Goal: Book appointment/travel/reservation

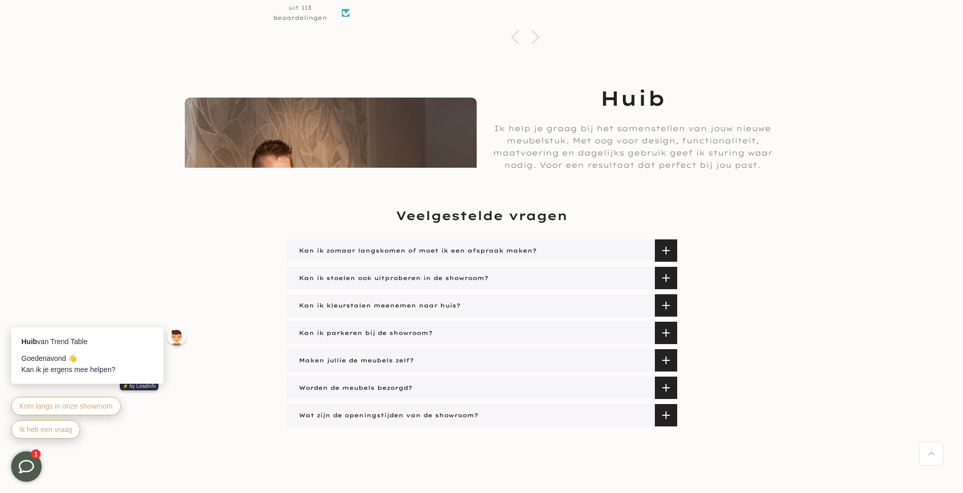
scroll to position [1473, 0]
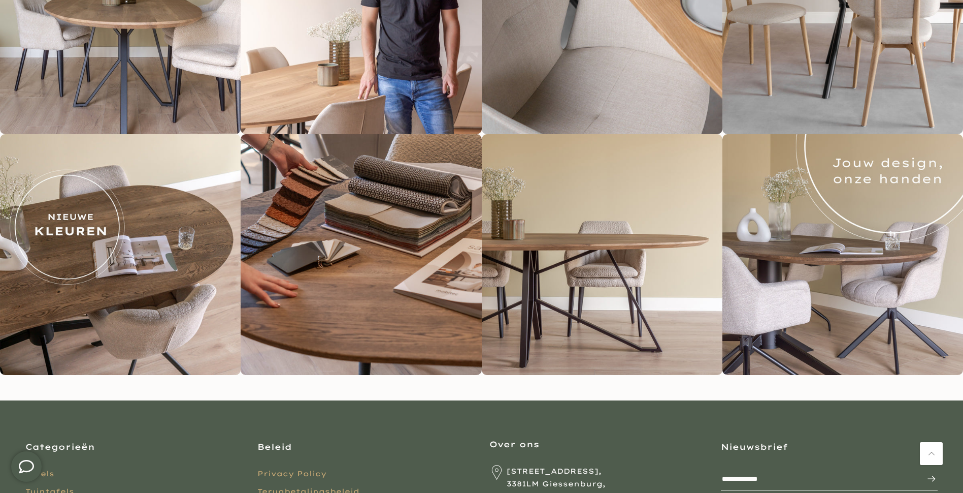
scroll to position [1958, 0]
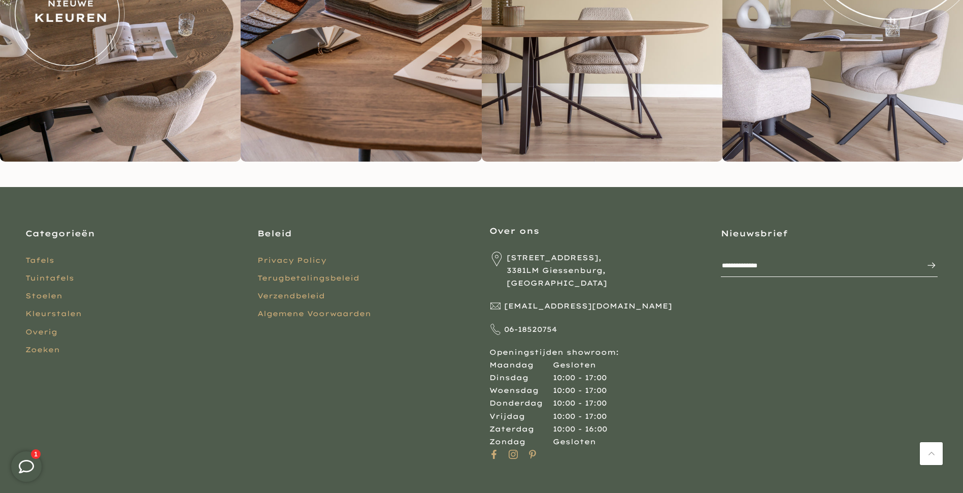
scroll to position [1958, 0]
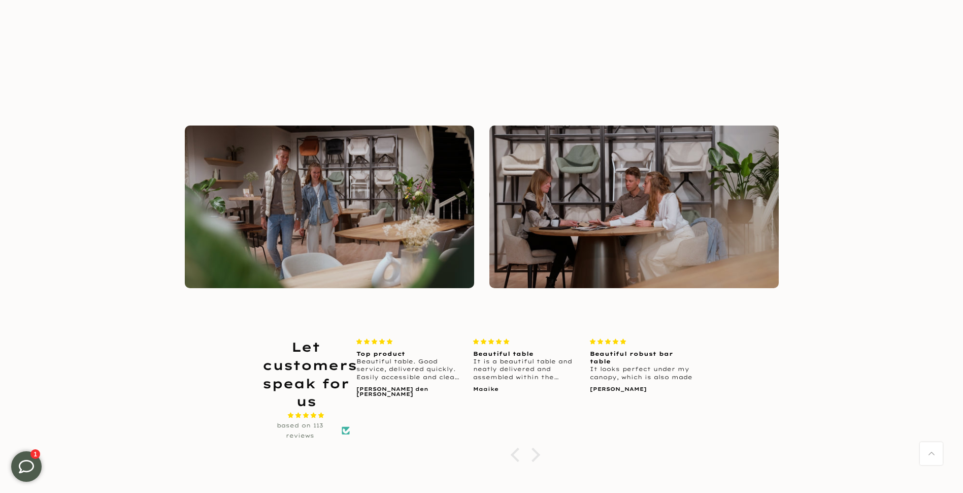
scroll to position [914, 0]
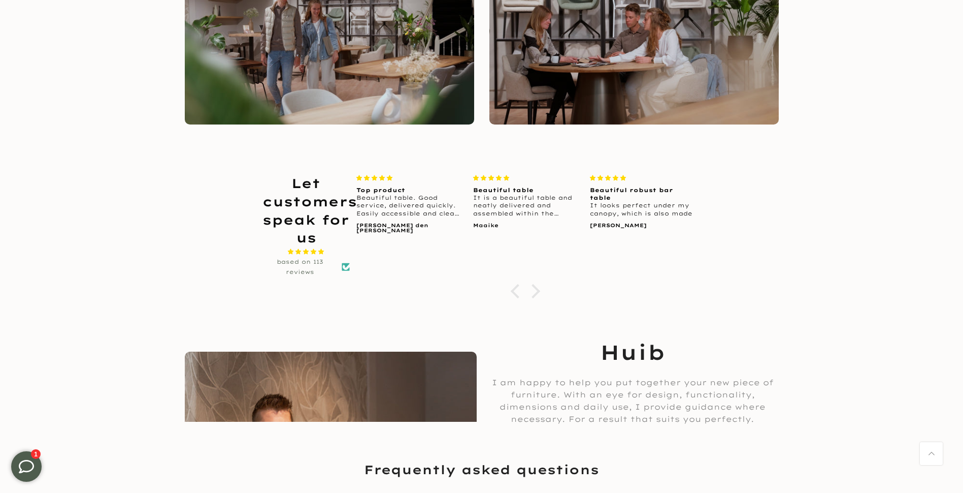
click at [551, 289] on div at bounding box center [525, 291] width 351 height 10
click at [531, 289] on div at bounding box center [533, 291] width 14 height 14
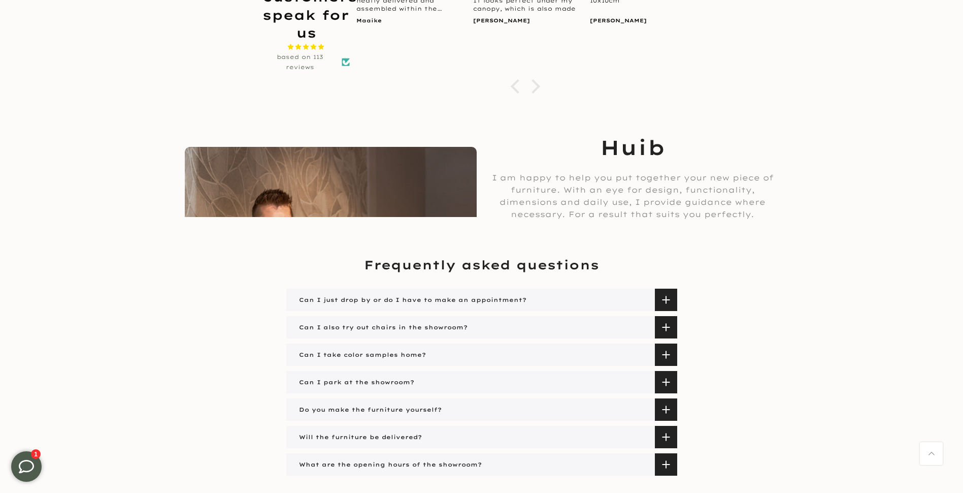
scroll to position [1219, 0]
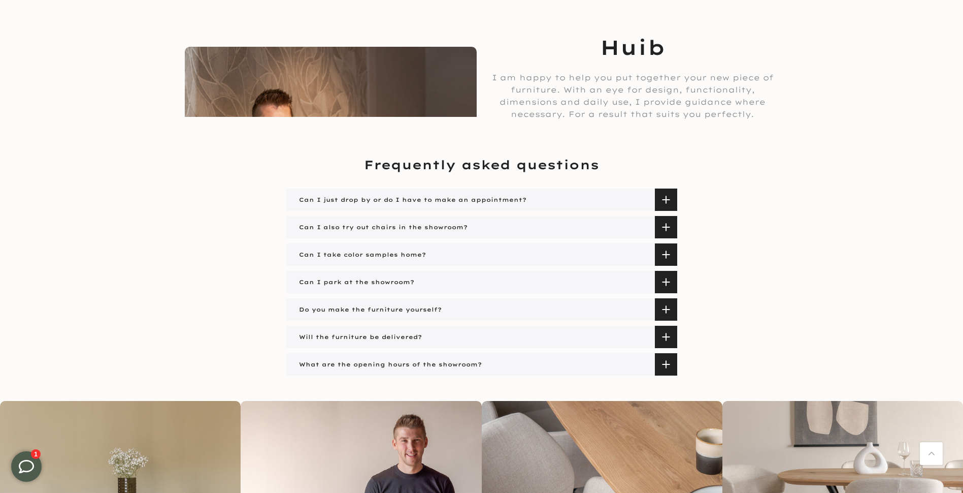
click at [664, 365] on span at bounding box center [666, 364] width 22 height 22
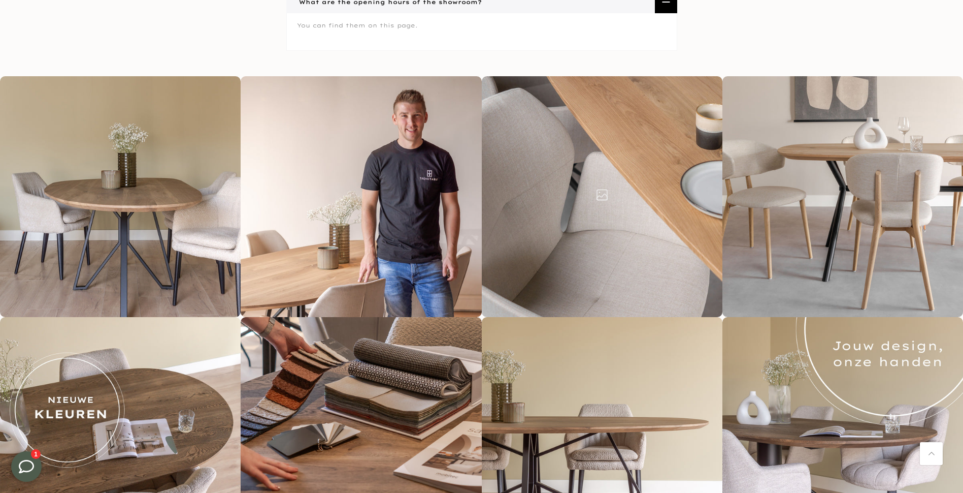
scroll to position [1594, 0]
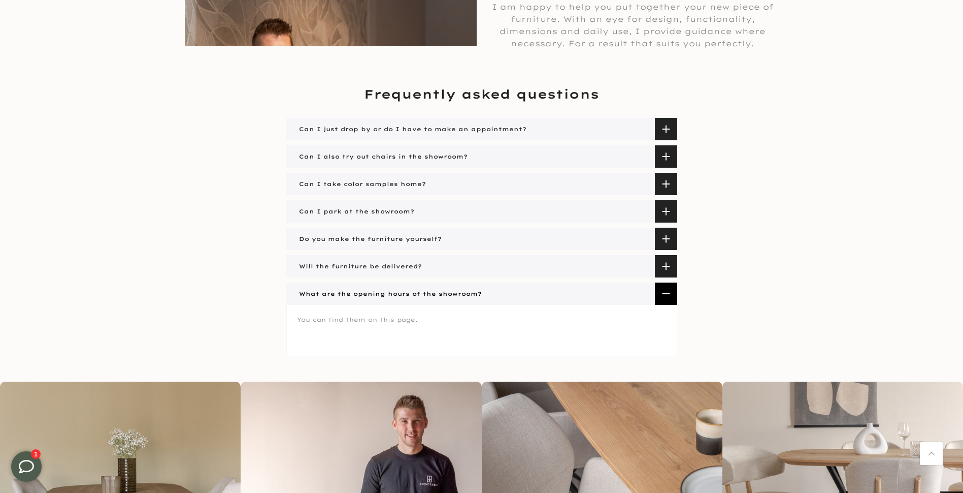
click at [669, 260] on span at bounding box center [666, 266] width 22 height 22
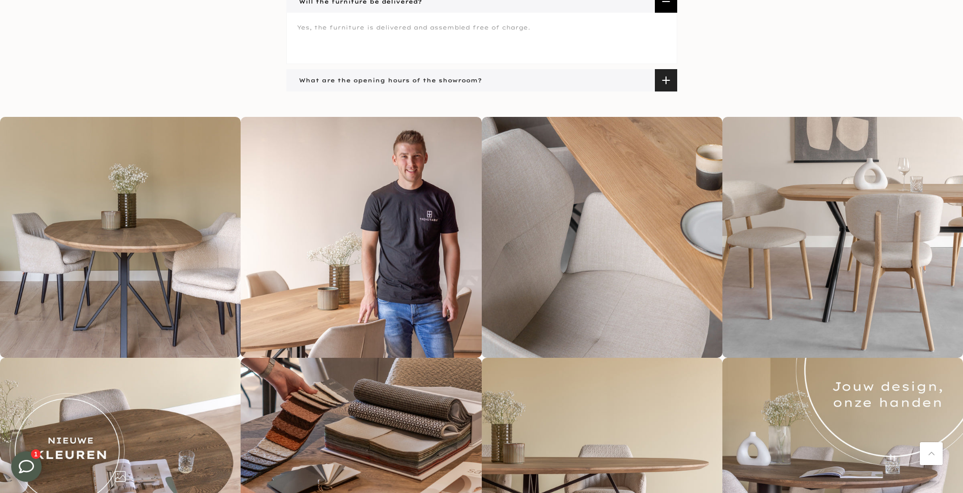
scroll to position [1566, 0]
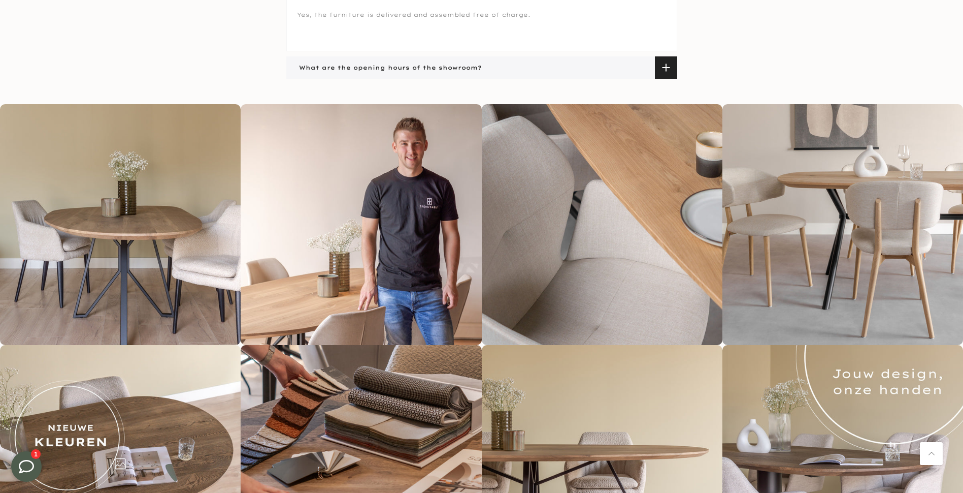
click at [64, 424] on img at bounding box center [120, 465] width 241 height 241
click at [32, 466] on icon at bounding box center [26, 466] width 15 height 15
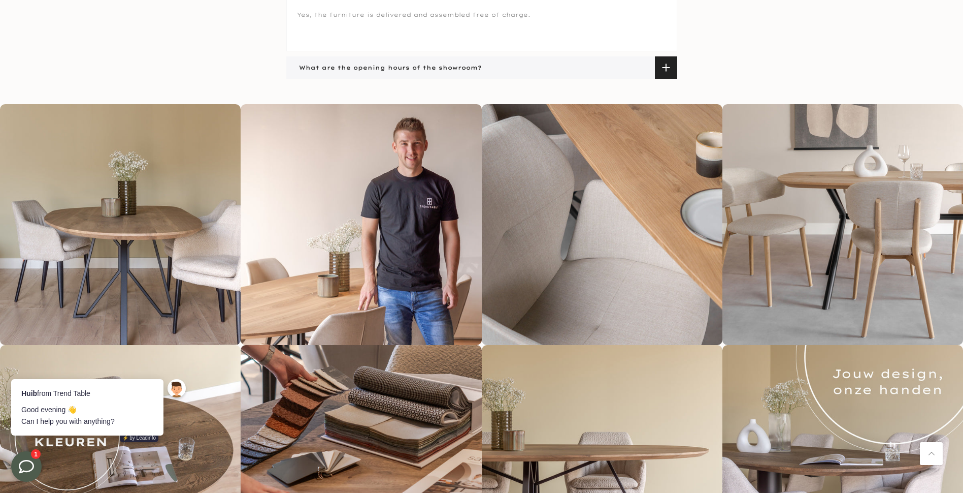
scroll to position [0, 0]
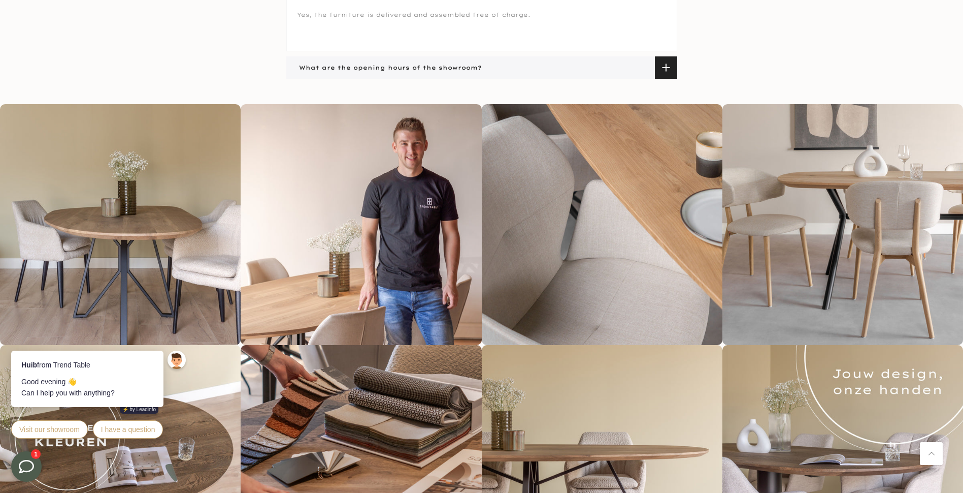
click at [27, 465] on icon at bounding box center [26, 466] width 15 height 15
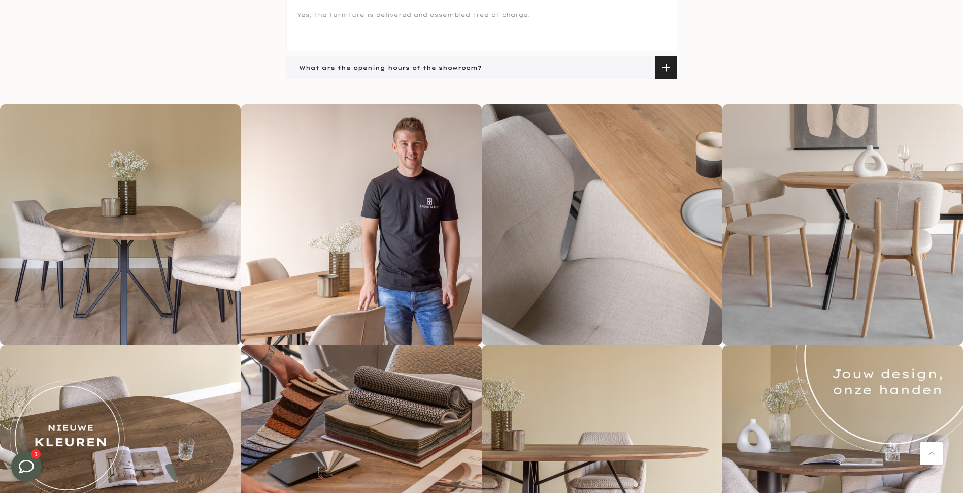
click at [27, 465] on icon at bounding box center [26, 466] width 15 height 15
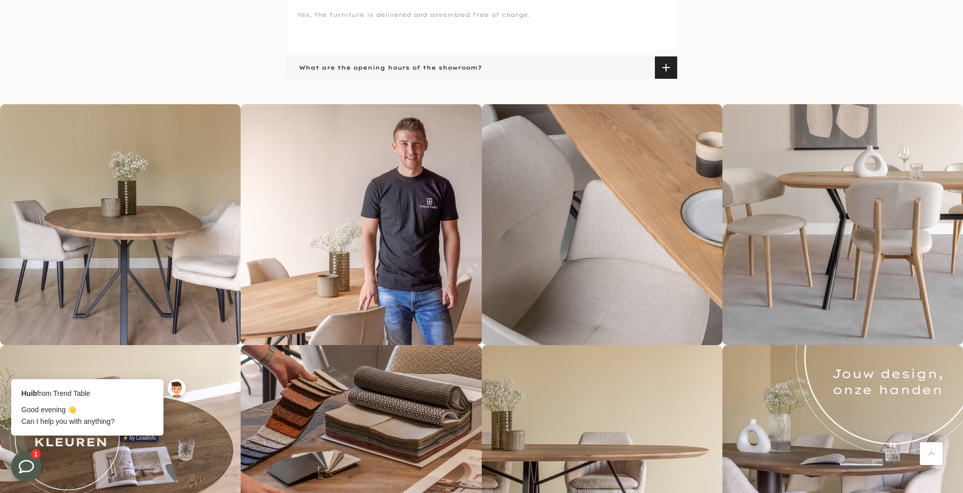
click at [27, 465] on icon at bounding box center [26, 466] width 15 height 15
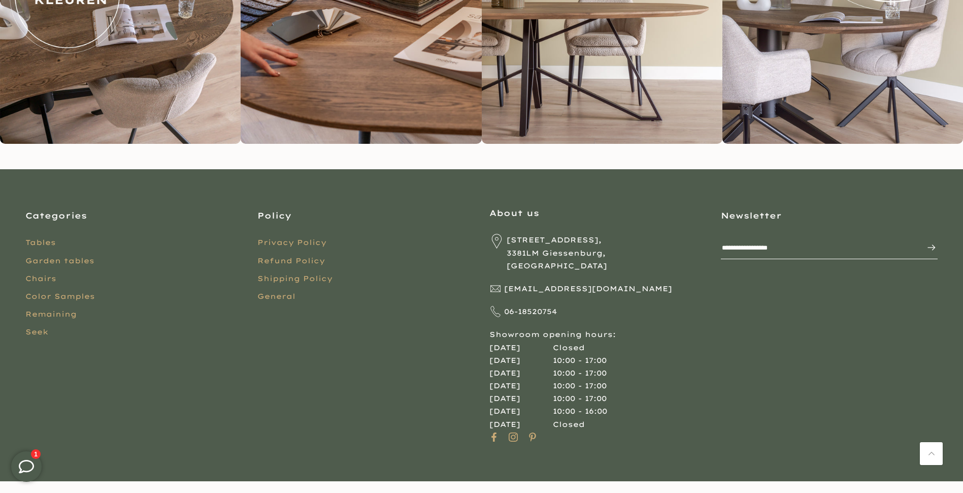
scroll to position [2009, 0]
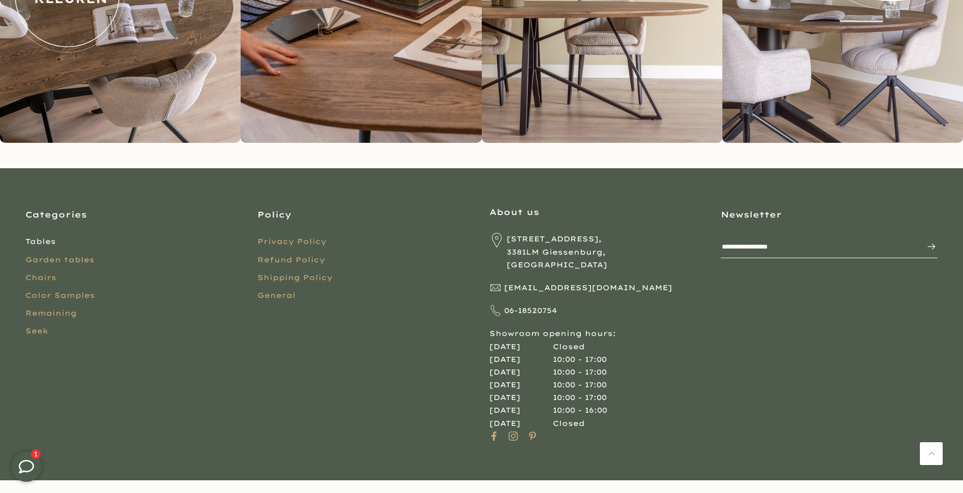
click at [39, 239] on link "Tables" at bounding box center [40, 241] width 30 height 9
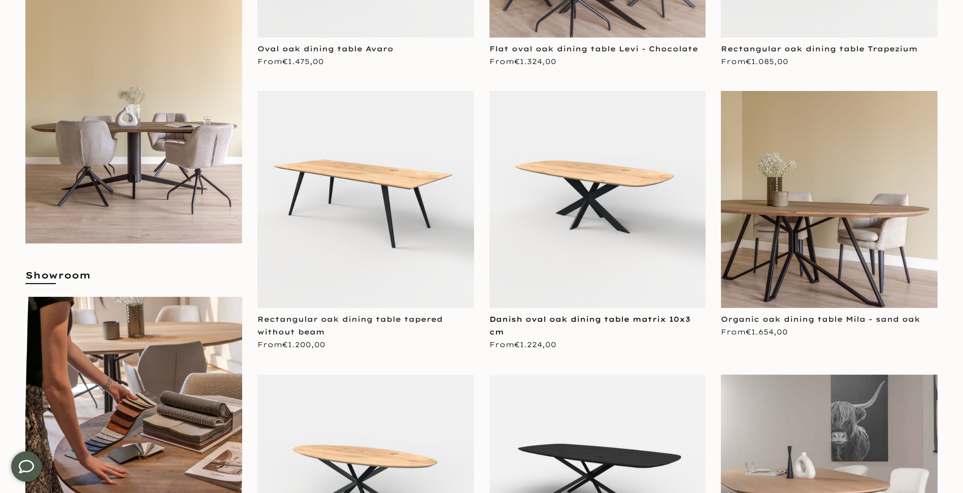
scroll to position [406, 0]
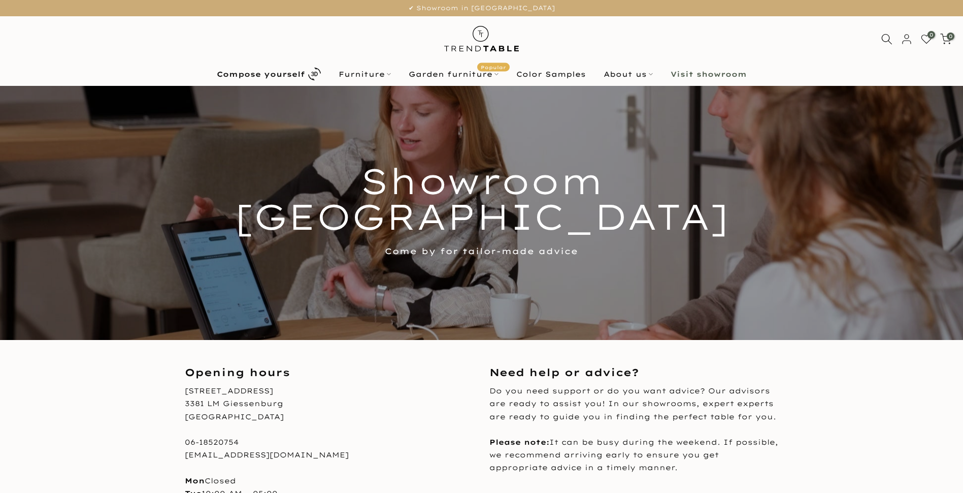
drag, startPoint x: 733, startPoint y: 153, endPoint x: 728, endPoint y: 154, distance: 5.1
click at [733, 153] on div at bounding box center [481, 213] width 963 height 254
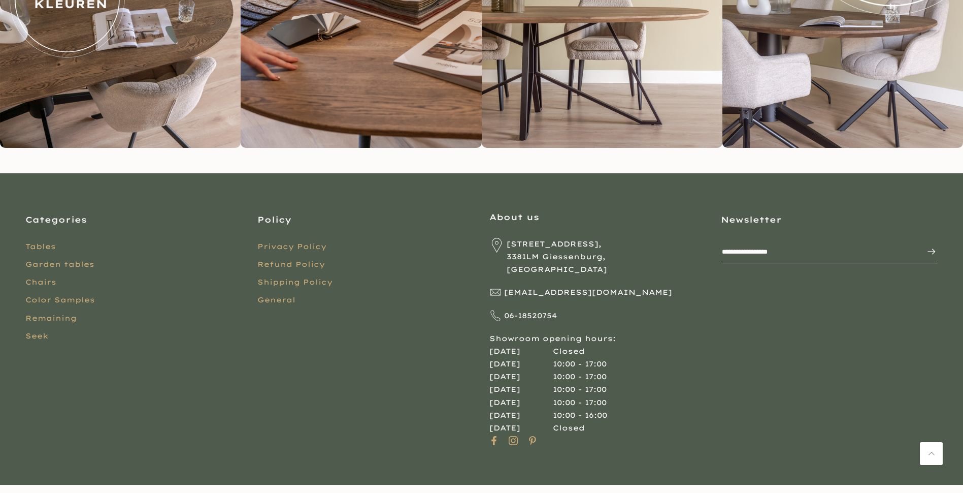
scroll to position [1958, 0]
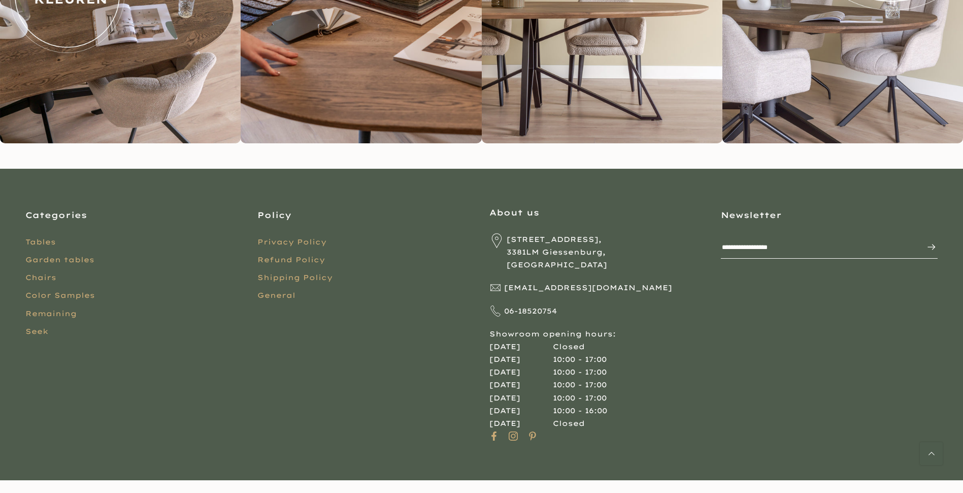
click at [941, 452] on link "Back to Top" at bounding box center [931, 453] width 23 height 23
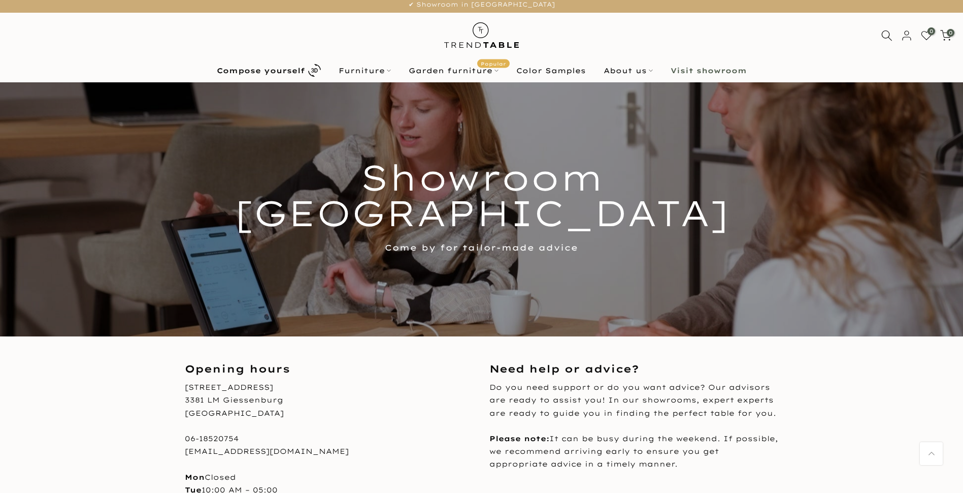
scroll to position [0, 0]
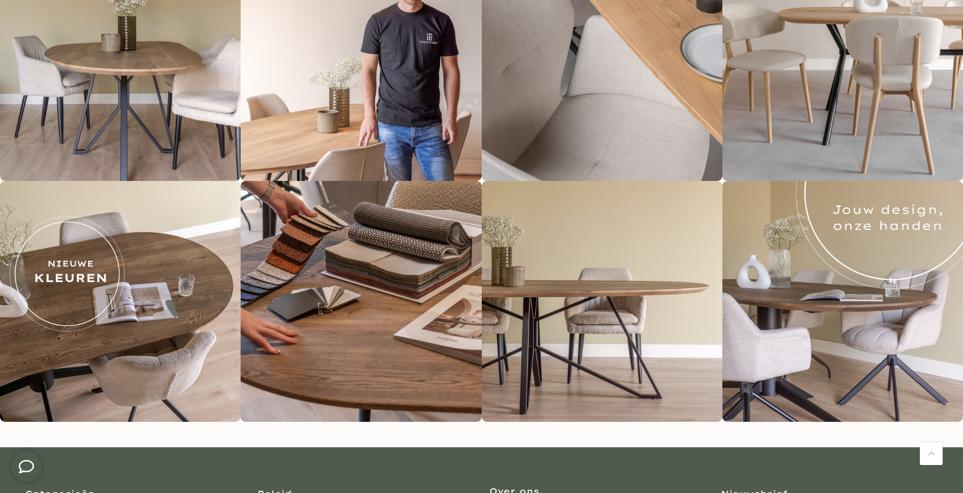
scroll to position [1958, 0]
